Goal: Find specific fact: Find specific page/section

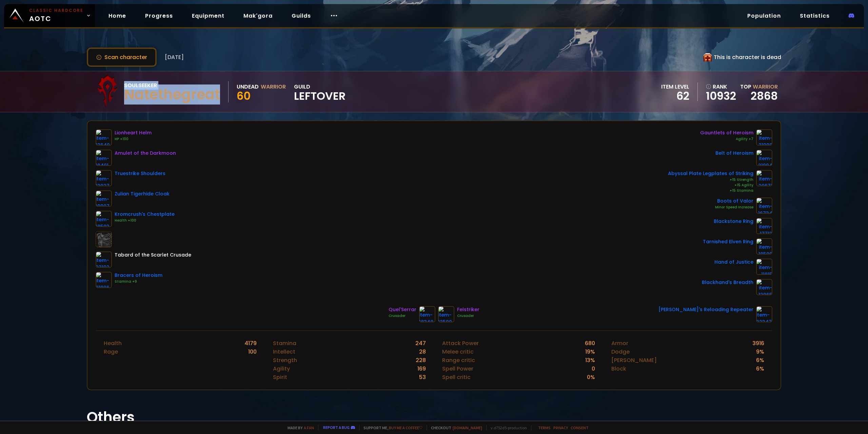
drag, startPoint x: 221, startPoint y: 95, endPoint x: 120, endPoint y: 103, distance: 100.7
click at [120, 103] on div "Soulseeker Natethegreat Undead Warrior 60 guild LEFTOVER" at bounding box center [217, 92] width 255 height 34
click at [168, 95] on div "Natethegreat" at bounding box center [172, 95] width 96 height 10
drag, startPoint x: 221, startPoint y: 96, endPoint x: 129, endPoint y: 93, distance: 92.3
click at [129, 93] on div "Natethegreat" at bounding box center [172, 95] width 96 height 10
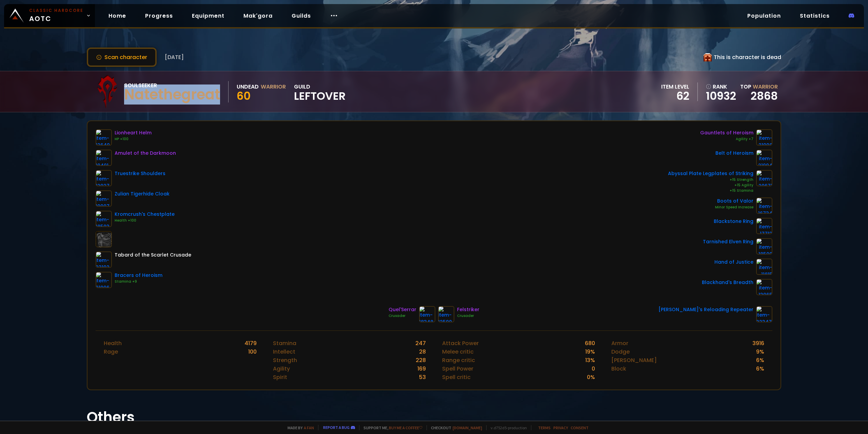
copy div "Natethegreat"
